Goal: Task Accomplishment & Management: Manage account settings

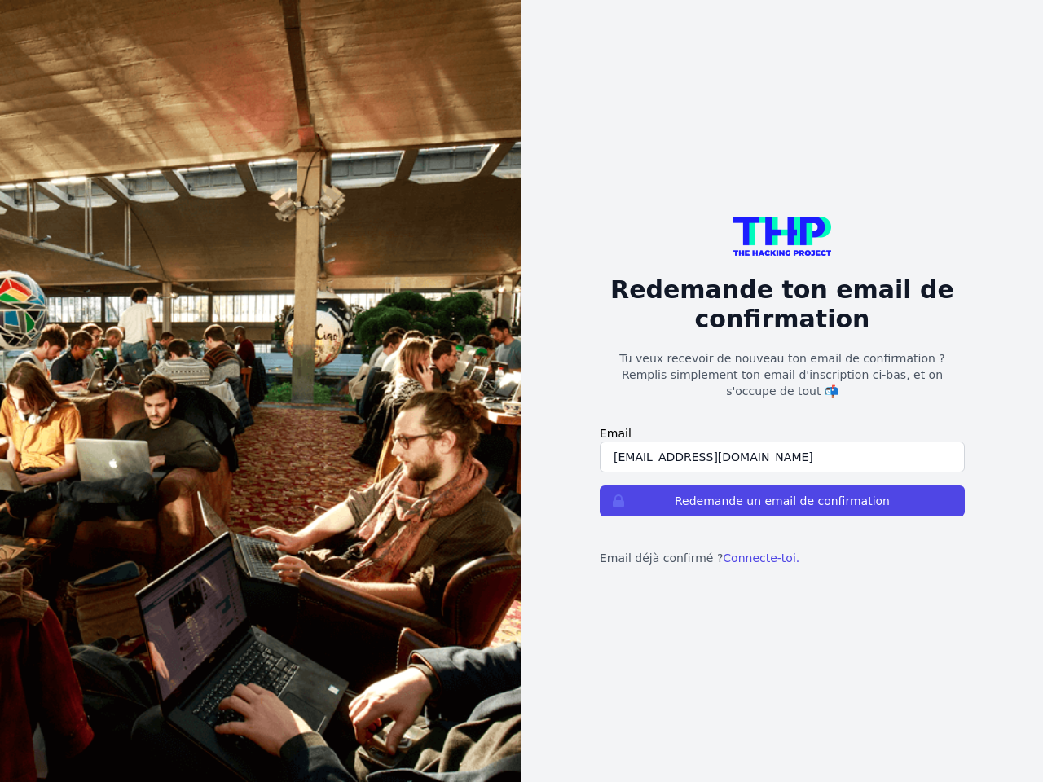
click at [782, 493] on button "Redemande un email de confirmation" at bounding box center [782, 501] width 365 height 31
